Goal: Navigation & Orientation: Find specific page/section

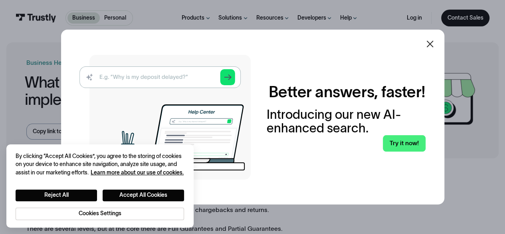
click at [433, 42] on icon at bounding box center [429, 44] width 7 height 7
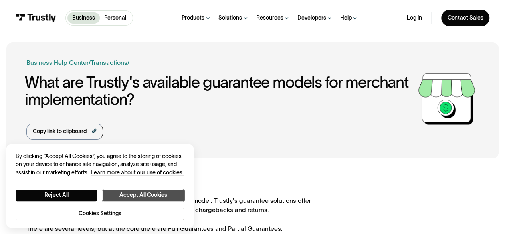
click at [162, 197] on button "Accept All Cookies" at bounding box center [143, 195] width 81 height 12
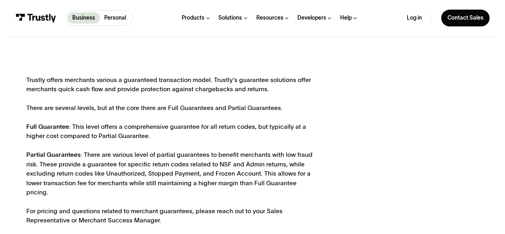
scroll to position [131, 0]
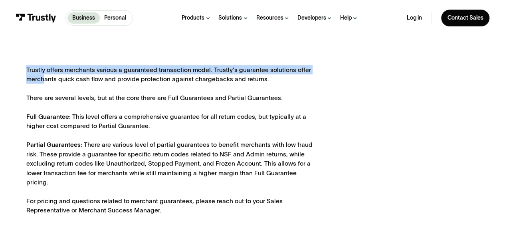
drag, startPoint x: 24, startPoint y: 67, endPoint x: 44, endPoint y: 75, distance: 20.8
click at [44, 75] on div "Trustly offers merchants various a guaranteed transaction model. Trustly's guar…" at bounding box center [252, 178] width 493 height 288
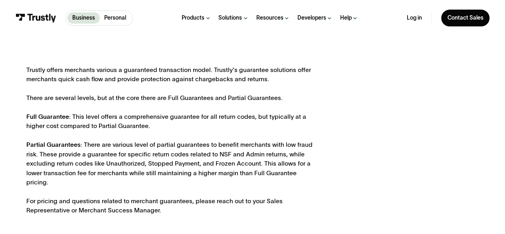
click at [27, 91] on div "Trustly offers merchants various a guaranteed transaction model. Trustly's guar…" at bounding box center [171, 140] width 291 height 150
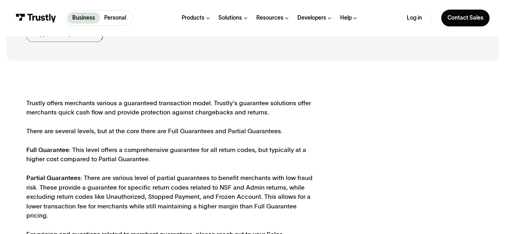
scroll to position [100, 0]
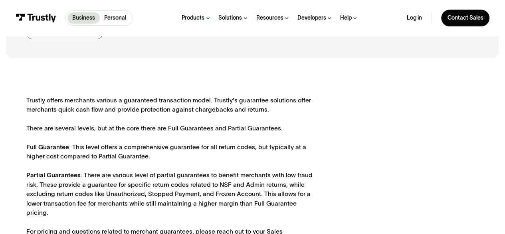
drag, startPoint x: 337, startPoint y: 69, endPoint x: 312, endPoint y: 71, distance: 24.9
click at [312, 71] on div "Trustly offers merchants various a guaranteed transaction model. Trustly's guar…" at bounding box center [252, 208] width 493 height 288
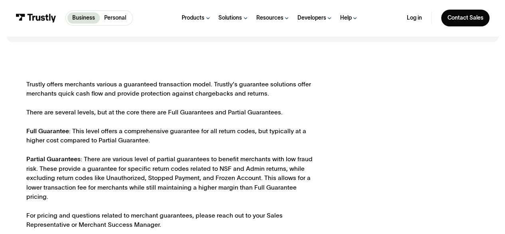
scroll to position [132, 0]
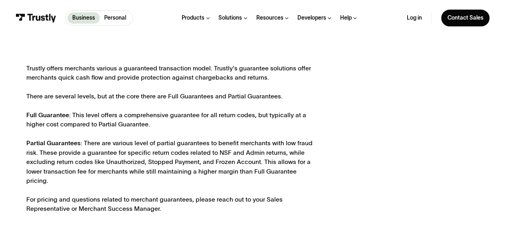
click at [436, 162] on div "Trustly offers merchants various a guaranteed transaction model. Trustly's guar…" at bounding box center [252, 176] width 453 height 226
click at [402, 190] on div "Trustly offers merchants various a guaranteed transaction model. Trustly's guar…" at bounding box center [252, 176] width 453 height 226
click at [368, 112] on div "Trustly offers merchants various a guaranteed transaction model. Trustly's guar…" at bounding box center [252, 176] width 453 height 226
click at [331, 171] on div "Trustly offers merchants various a guaranteed transaction model. Trustly's guar…" at bounding box center [252, 176] width 453 height 226
click at [260, 127] on div "Trustly offers merchants various a guaranteed transaction model. Trustly's guar…" at bounding box center [171, 138] width 291 height 150
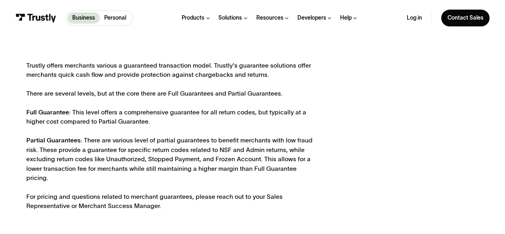
scroll to position [160, 0]
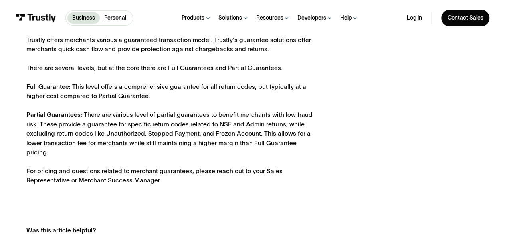
click at [398, 60] on div "Trustly offers merchants various a guaranteed transaction model. Trustly's guar…" at bounding box center [252, 148] width 453 height 226
click at [381, 61] on div "Trustly offers merchants various a guaranteed transaction model. Trustly's guar…" at bounding box center [252, 148] width 453 height 226
click at [386, 150] on div "Trustly offers merchants various a guaranteed transaction model. Trustly's guar…" at bounding box center [252, 148] width 453 height 226
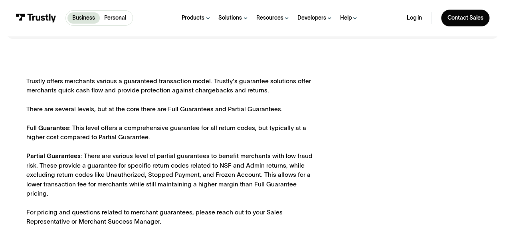
scroll to position [123, 0]
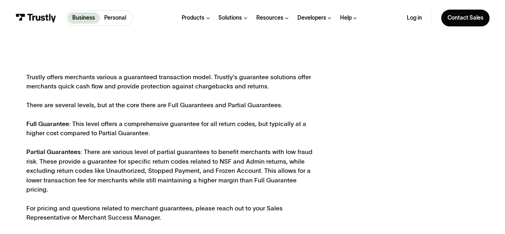
click at [126, 17] on link "Personal" at bounding box center [115, 17] width 31 height 11
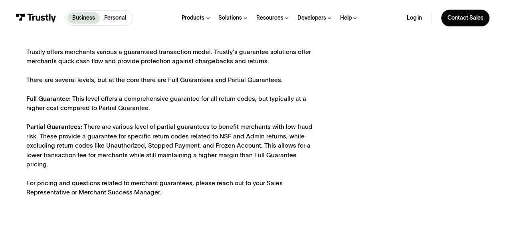
scroll to position [148, 0]
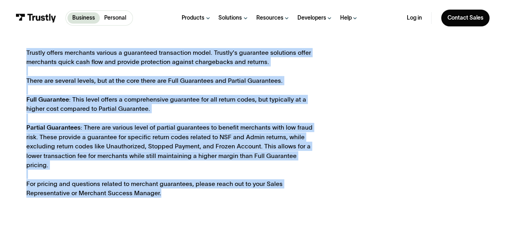
drag, startPoint x: 172, startPoint y: 190, endPoint x: 2, endPoint y: 53, distance: 218.9
click at [2, 53] on div "Business Help Center Personal Help Center / Personal Business Transactions / Wh…" at bounding box center [252, 160] width 505 height 531
copy div "Trustly offers merchants various a guaranteed transaction model. Trustly's guar…"
click at [375, 93] on div "Trustly offers merchants various a guaranteed transaction model. Trustly's guar…" at bounding box center [252, 161] width 453 height 226
